Goal: Obtain resource: Download file/media

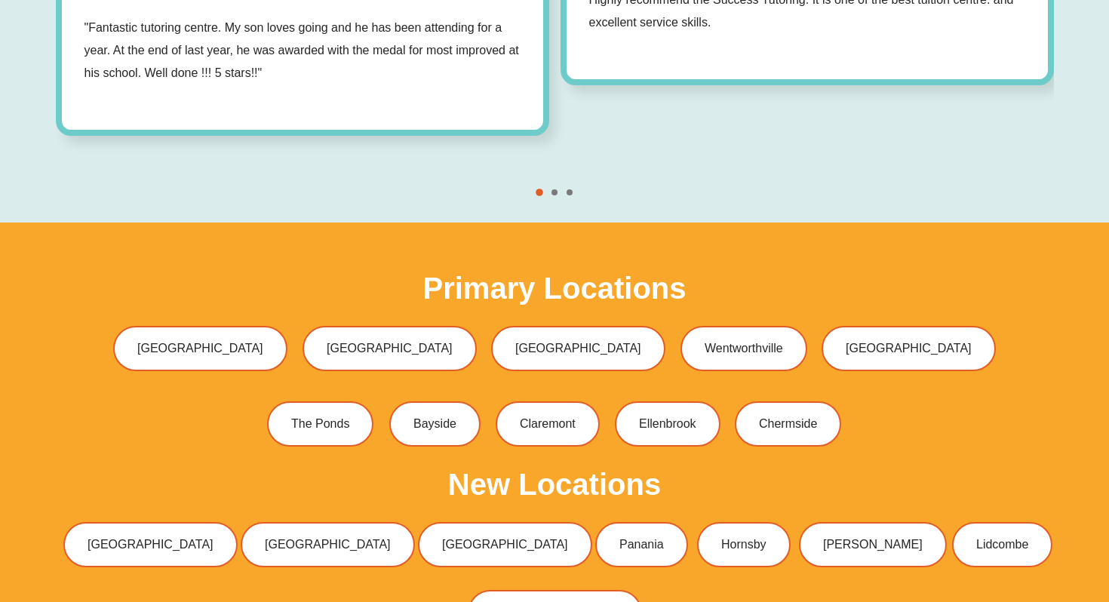
scroll to position [4428, 0]
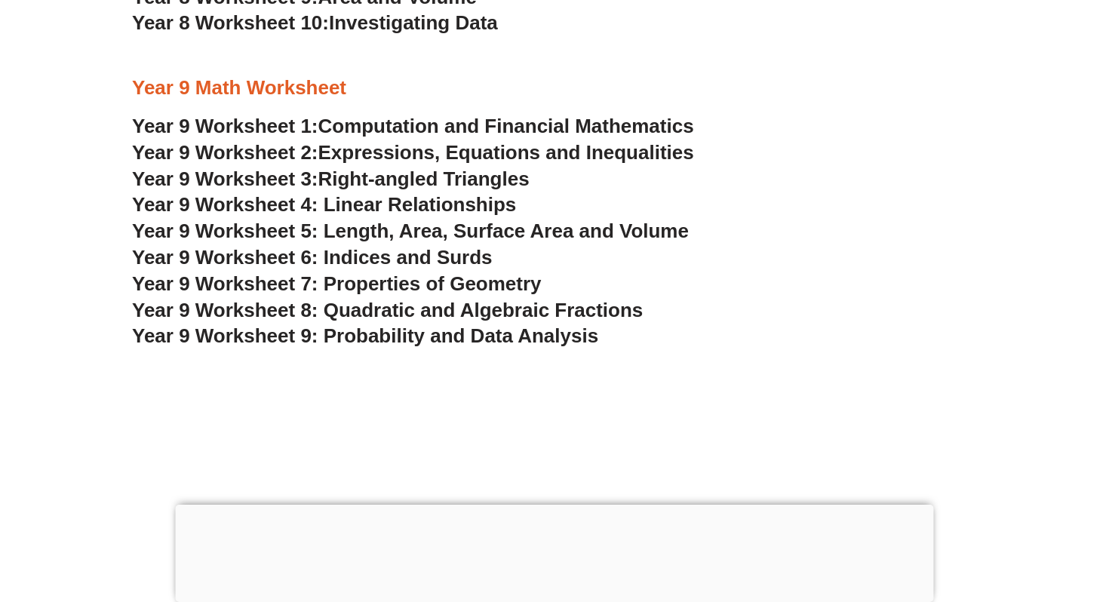
scroll to position [5232, 0]
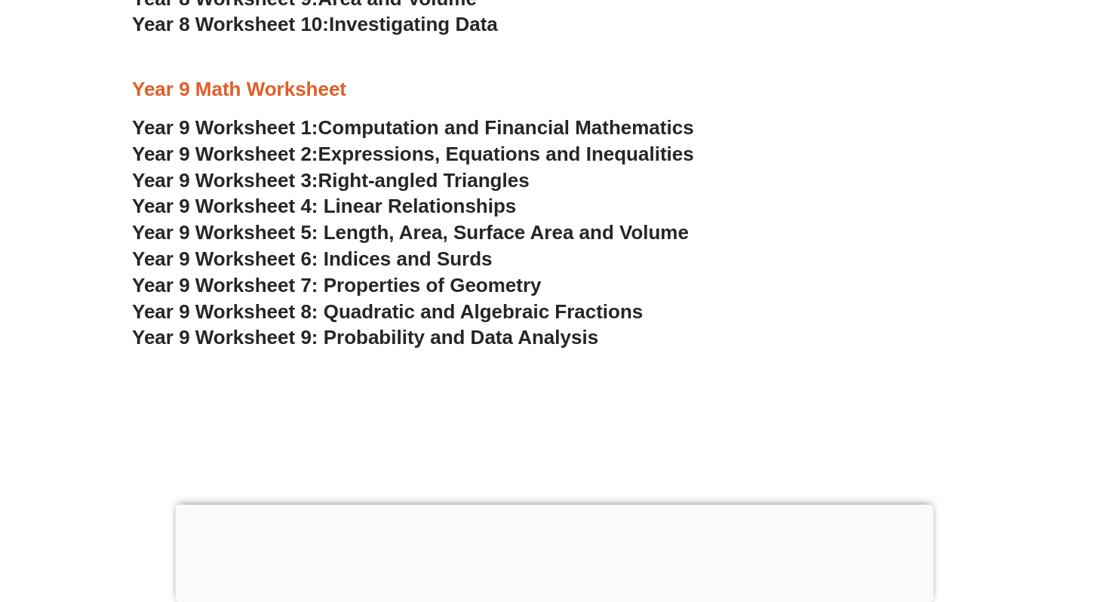
click at [460, 127] on span "Computation and Financial Mathematics" at bounding box center [506, 127] width 376 height 23
click at [375, 185] on span "Right-angled Triangles" at bounding box center [423, 180] width 211 height 23
click at [341, 210] on span "Year 9 Worksheet 4: Linear Relationships" at bounding box center [324, 206] width 384 height 23
click at [451, 238] on span "Year 9 Worksheet 5: Length, Area, Surface Area and Volume" at bounding box center [410, 232] width 557 height 23
click at [409, 259] on span "Year 9 Worksheet 6: Indices and Surds" at bounding box center [312, 258] width 360 height 23
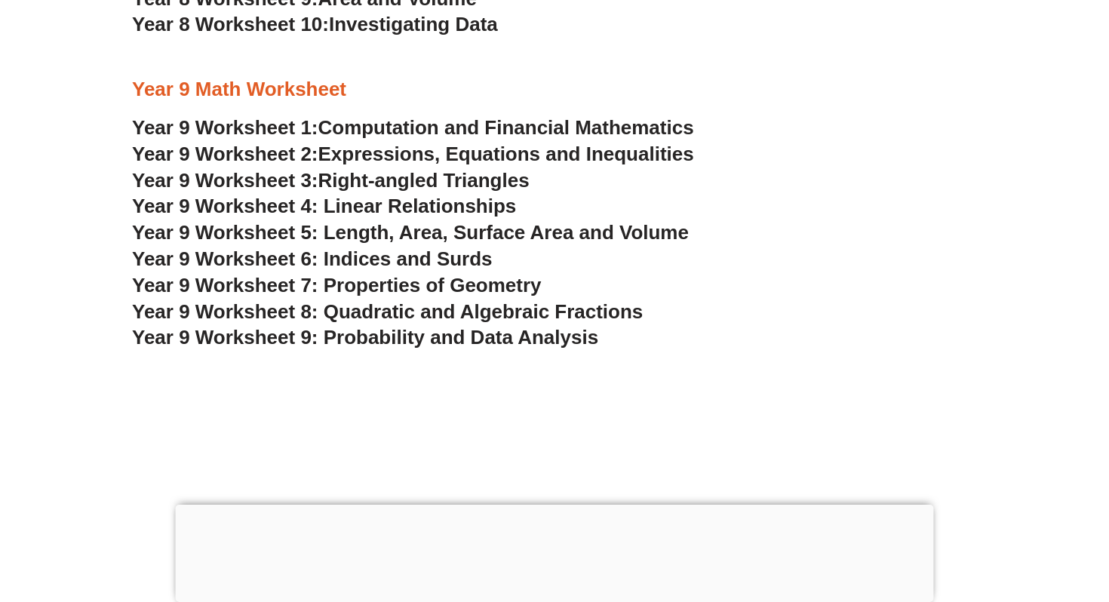
click at [397, 313] on span "Year 9 Worksheet 8: Quadratic and Algebraic Fractions" at bounding box center [387, 311] width 511 height 23
click at [399, 337] on span "Year 9 Worksheet 9: Probability and Data Analysis" at bounding box center [365, 337] width 466 height 23
click at [259, 278] on span "Year 9 Worksheet 7: Properties of Geometry" at bounding box center [337, 285] width 410 height 23
